Goal: Transaction & Acquisition: Purchase product/service

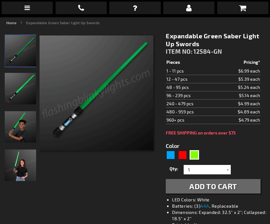
scroll to position [75, 0]
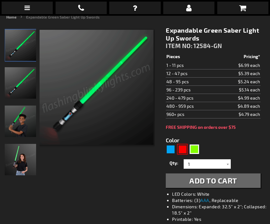
click at [182, 149] on div "Red" at bounding box center [182, 148] width 9 height 9
type input "5641"
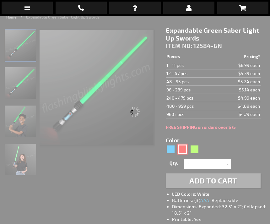
type input "12584-RD"
type input "Customize - Expandable Red Saber Light Up Swords - ITEM NO: 12584-RD"
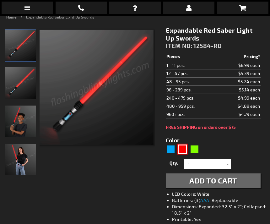
click at [14, 164] on img at bounding box center [20, 159] width 31 height 31
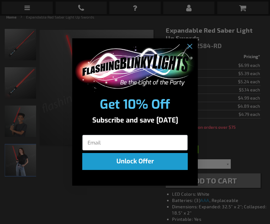
click at [191, 43] on div "Close dialog Get 10% Off Subscribe and save [DATE] Unlock Offer Submit" at bounding box center [134, 112] width 125 height 160
click at [193, 52] on circle "Close dialog" at bounding box center [189, 46] width 10 height 10
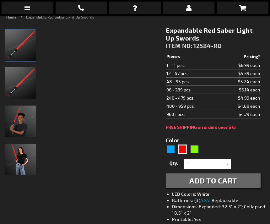
click at [12, 50] on img at bounding box center [20, 44] width 31 height 31
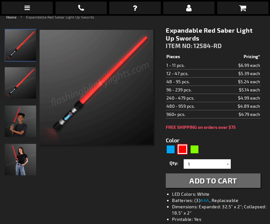
click at [178, 147] on div "Red" at bounding box center [182, 148] width 9 height 9
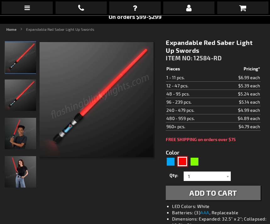
scroll to position [45, 0]
